Goal: Information Seeking & Learning: Understand process/instructions

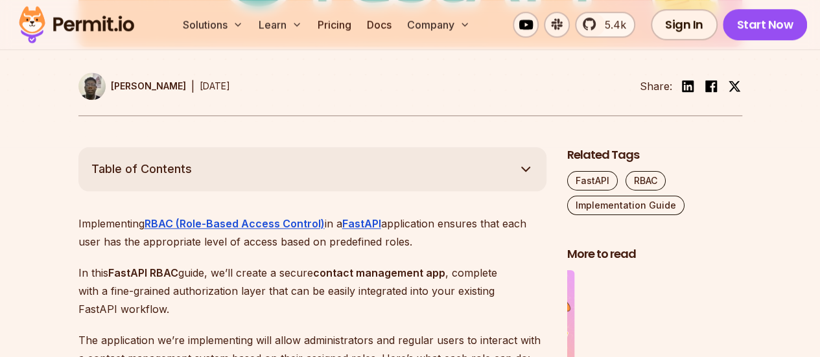
scroll to position [607, 0]
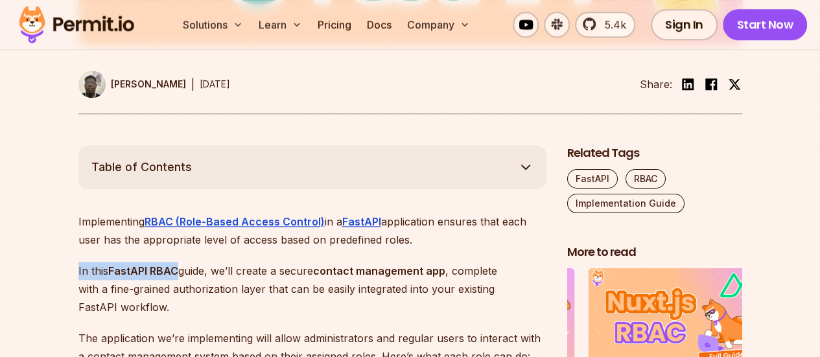
drag, startPoint x: 43, startPoint y: 259, endPoint x: 181, endPoint y: 252, distance: 137.6
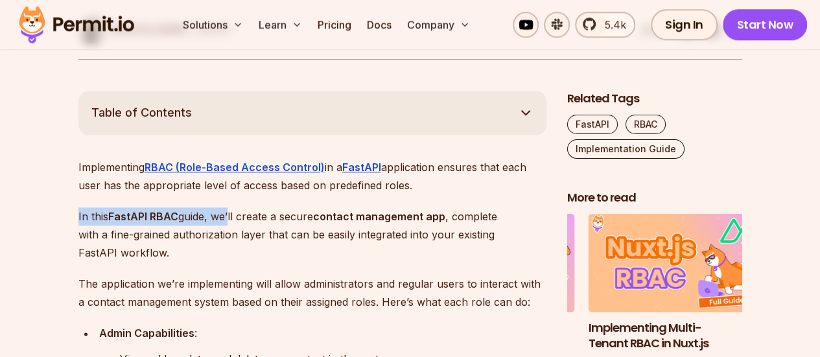
drag, startPoint x: 50, startPoint y: 212, endPoint x: 227, endPoint y: 197, distance: 177.5
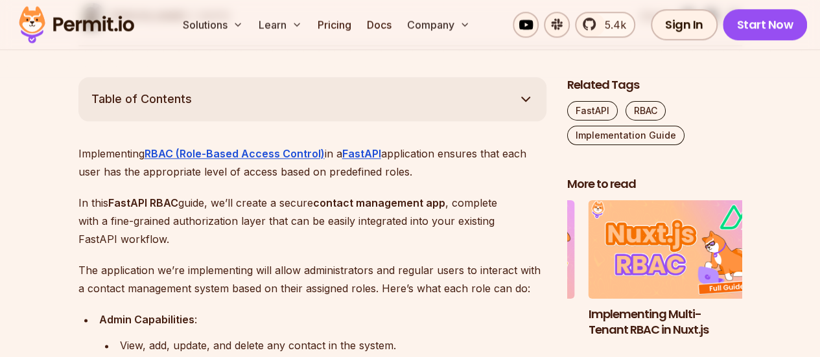
scroll to position [675, 0]
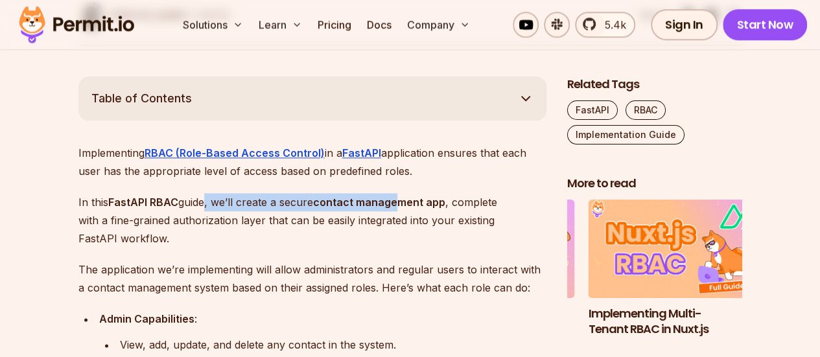
drag, startPoint x: 203, startPoint y: 200, endPoint x: 401, endPoint y: 190, distance: 197.9
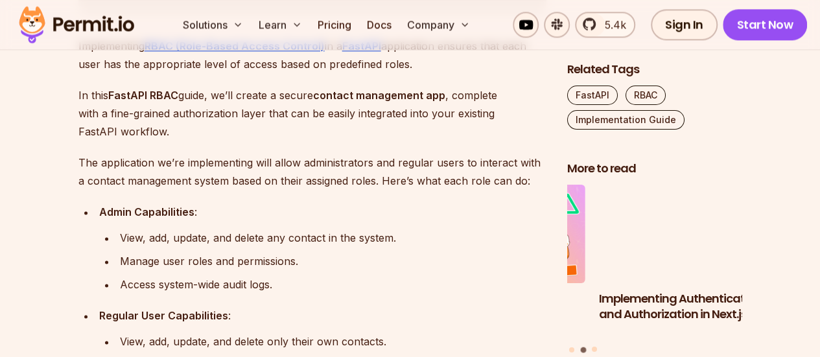
scroll to position [785, 0]
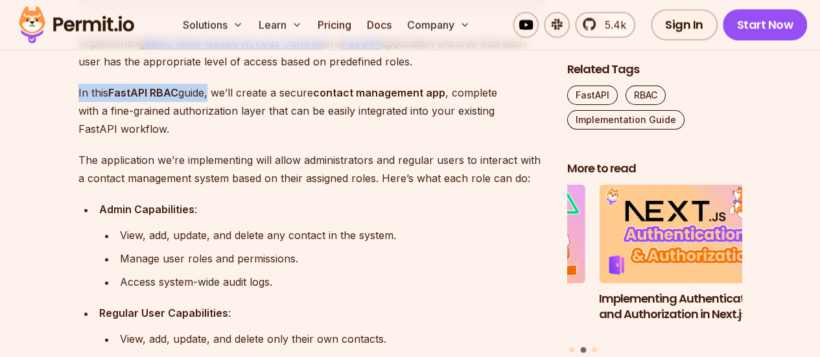
drag, startPoint x: 58, startPoint y: 86, endPoint x: 211, endPoint y: 90, distance: 153.0
click at [211, 90] on p "In this FastAPI RBAC guide, we’ll create a secure contact management app , comp…" at bounding box center [312, 111] width 468 height 54
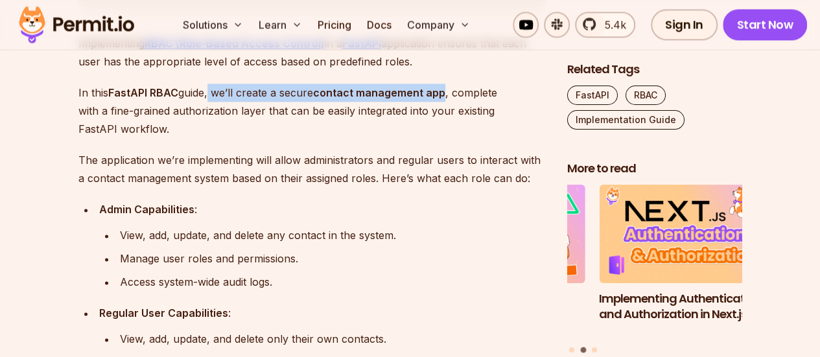
drag, startPoint x: 211, startPoint y: 90, endPoint x: 441, endPoint y: 89, distance: 230.0
click at [441, 89] on p "In this FastAPI RBAC guide, we’ll create a secure contact management app , comp…" at bounding box center [312, 111] width 468 height 54
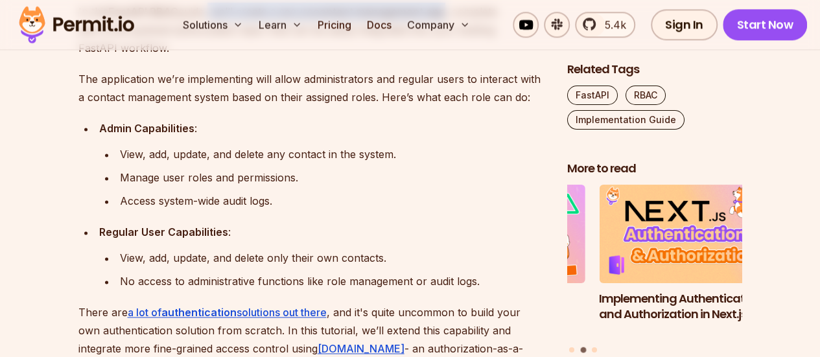
scroll to position [865, 0]
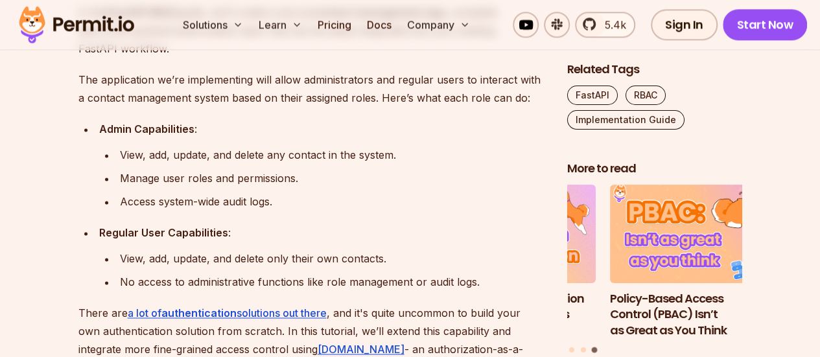
drag, startPoint x: 97, startPoint y: 114, endPoint x: 213, endPoint y: 116, distance: 115.4
drag, startPoint x: 100, startPoint y: 126, endPoint x: 259, endPoint y: 126, distance: 159.4
click at [259, 126] on div "Admin Capabilities :" at bounding box center [322, 129] width 447 height 18
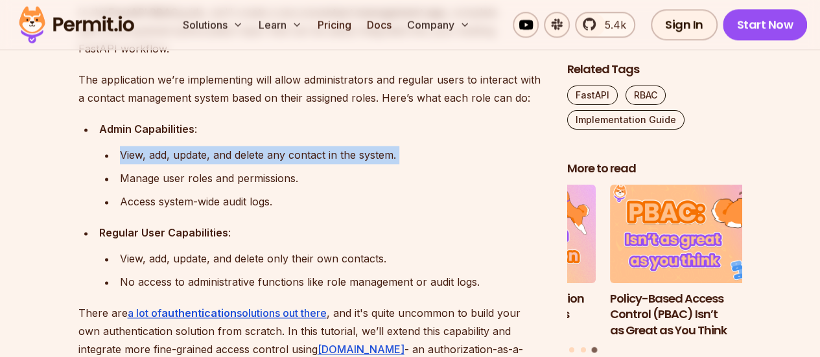
drag, startPoint x: 74, startPoint y: 148, endPoint x: 399, endPoint y: 165, distance: 325.8
click at [399, 165] on ul "View, add, update, and delete any contact in the system. Manage user roles and …" at bounding box center [322, 178] width 447 height 65
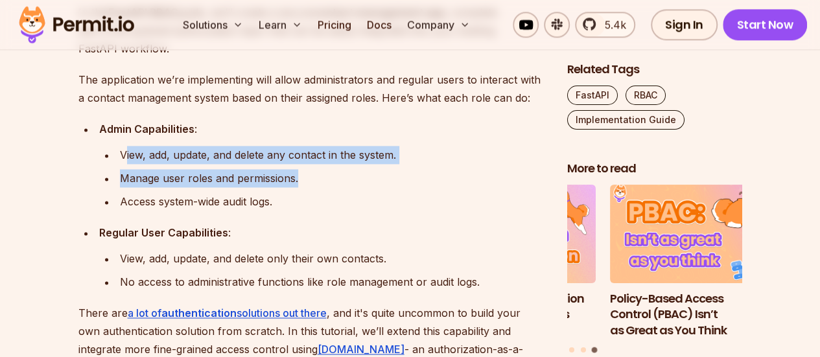
drag, startPoint x: 124, startPoint y: 152, endPoint x: 376, endPoint y: 176, distance: 253.3
click at [376, 176] on ul "View, add, update, and delete any contact in the system. Manage user roles and …" at bounding box center [322, 178] width 447 height 65
click at [376, 176] on div "Manage user roles and permissions." at bounding box center [333, 178] width 426 height 18
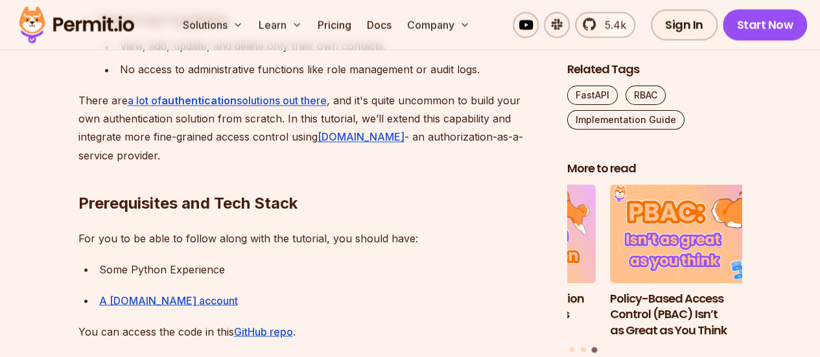
scroll to position [1168, 0]
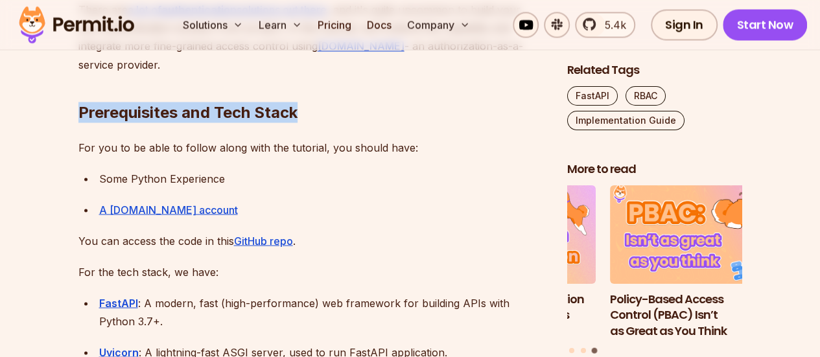
drag, startPoint x: 65, startPoint y: 97, endPoint x: 332, endPoint y: 102, distance: 267.0
click at [332, 102] on h2 "Prerequisites and Tech Stack" at bounding box center [312, 86] width 468 height 73
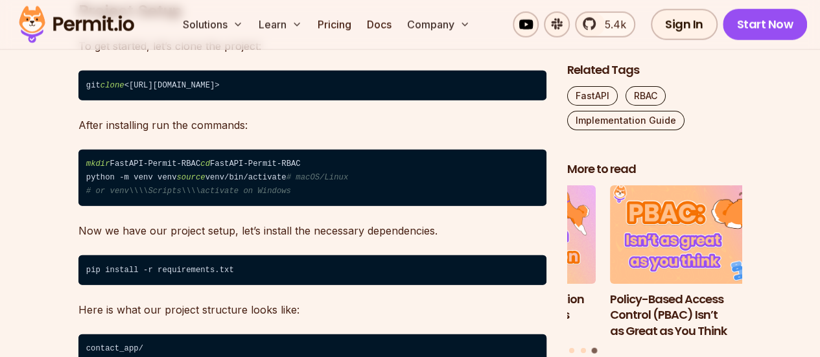
scroll to position [1682, 0]
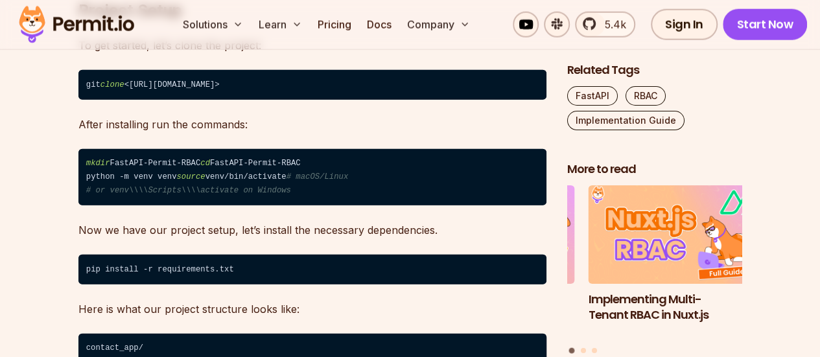
drag, startPoint x: 80, startPoint y: 89, endPoint x: 380, endPoint y: 89, distance: 299.4
click at [380, 89] on code "git clone <[URL][DOMAIN_NAME]>" at bounding box center [312, 85] width 468 height 30
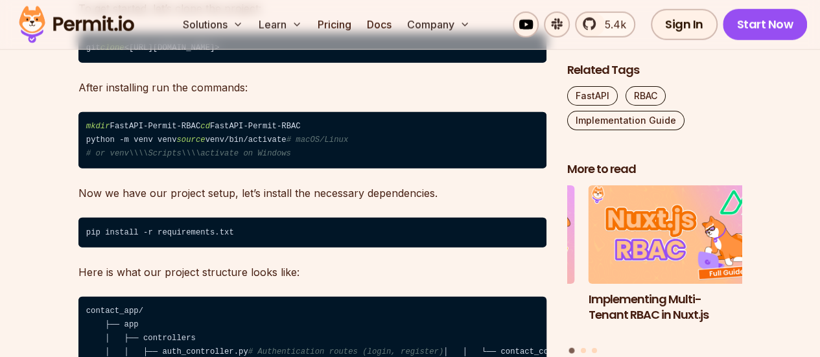
scroll to position [1721, 0]
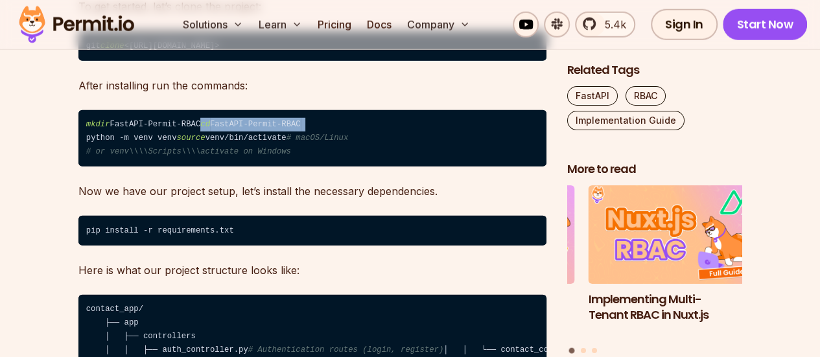
drag, startPoint x: 44, startPoint y: 139, endPoint x: 244, endPoint y: 133, distance: 200.3
click at [244, 133] on code "mkdir FastAPI-Permit-RBAC cd FastAPI-Permit-RBAC python -m venv venv source ven…" at bounding box center [312, 138] width 468 height 57
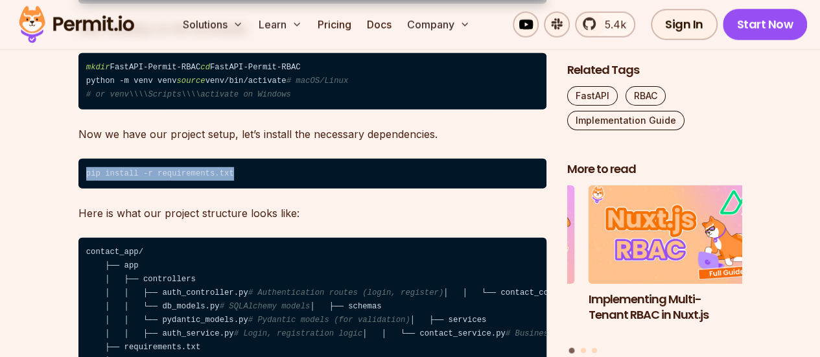
drag, startPoint x: 87, startPoint y: 194, endPoint x: 276, endPoint y: 207, distance: 189.0
click at [276, 189] on code "pip install -r requirements.txt" at bounding box center [312, 174] width 468 height 30
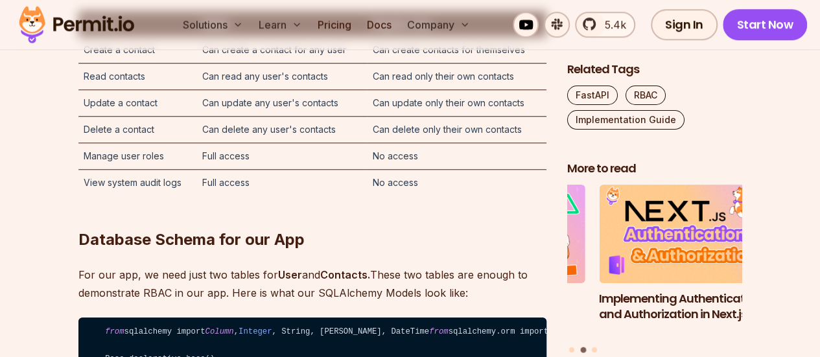
scroll to position [2945, 0]
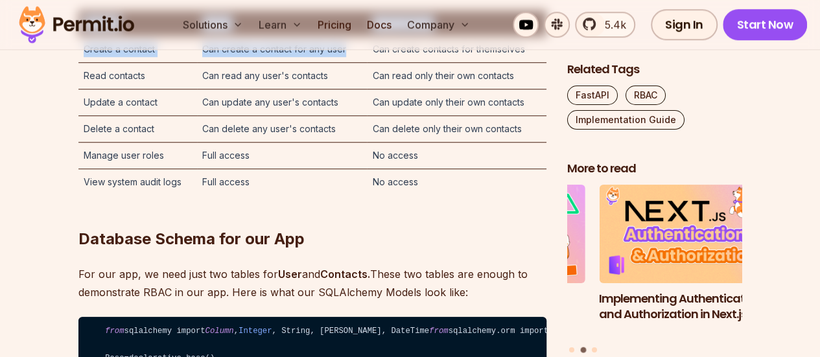
drag, startPoint x: 69, startPoint y: 167, endPoint x: 371, endPoint y: 170, distance: 302.0
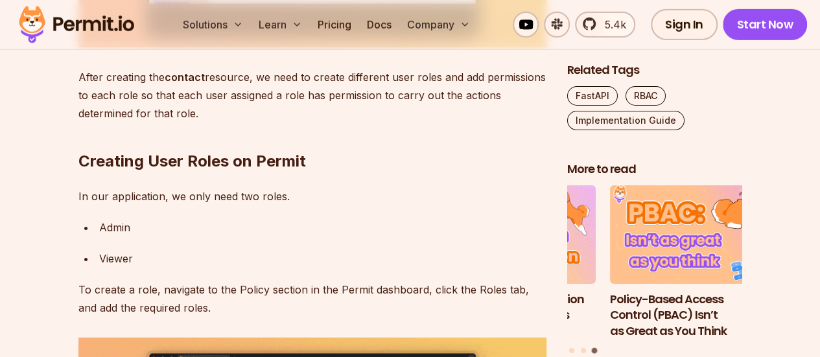
scroll to position [4478, 0]
